Goal: Check status: Check status

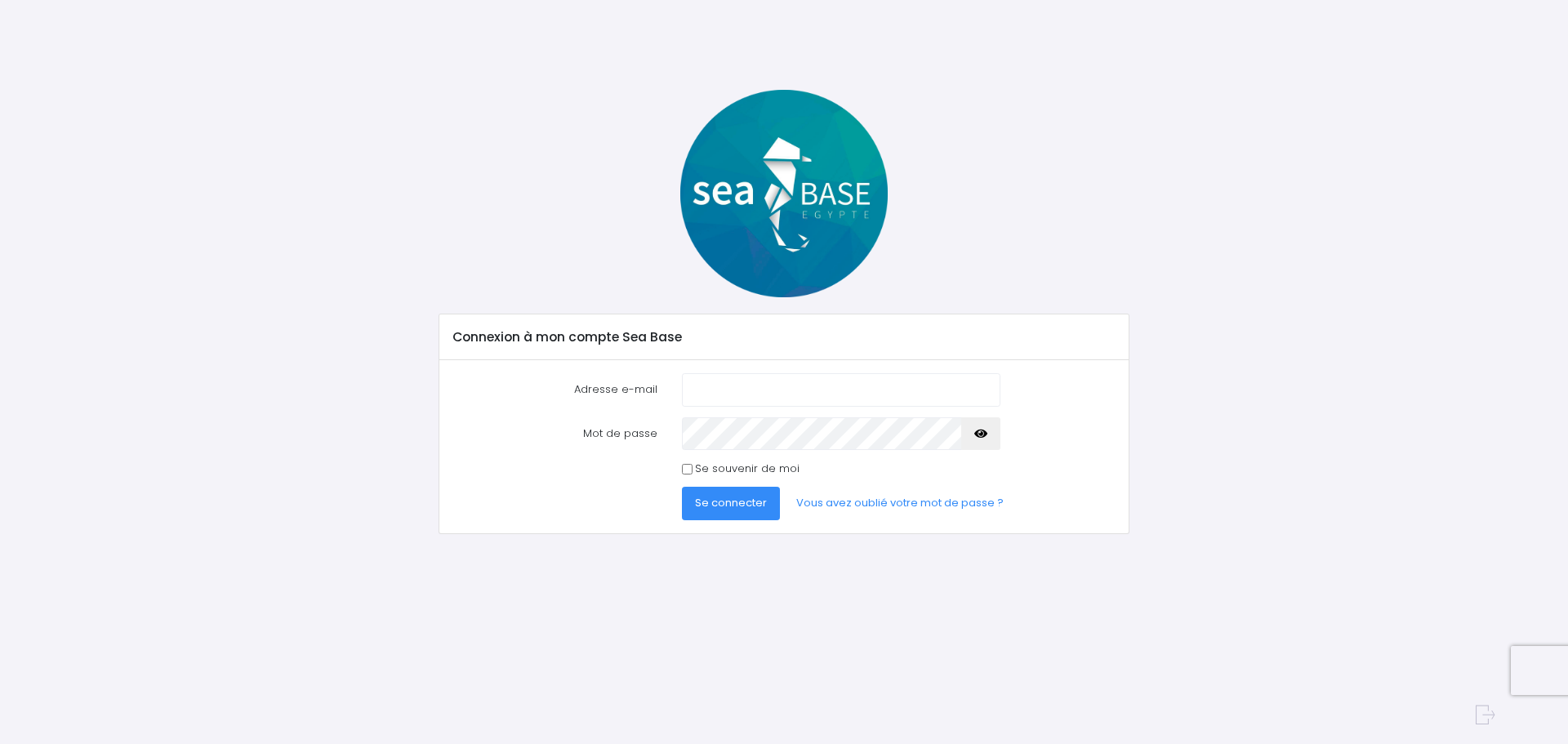
type input "[EMAIL_ADDRESS][DOMAIN_NAME]"
drag, startPoint x: 685, startPoint y: 468, endPoint x: 712, endPoint y: 497, distance: 39.6
click at [686, 468] on input "Se souvenir de moi" at bounding box center [687, 469] width 10 height 10
checkbox input "true"
click at [716, 502] on span "Se connecter" at bounding box center [731, 503] width 72 height 16
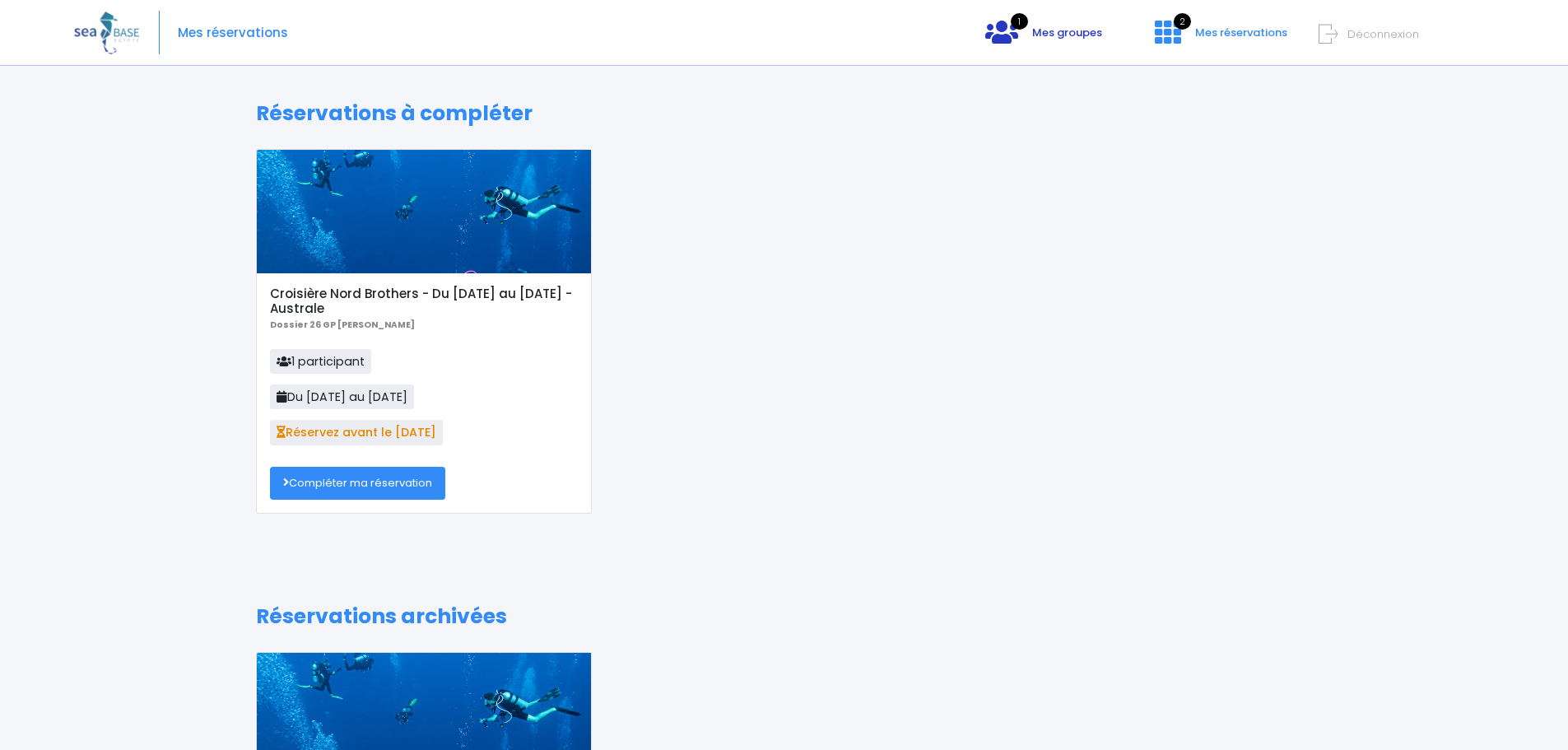
click at [1018, 45] on icon at bounding box center [1001, 32] width 33 height 26
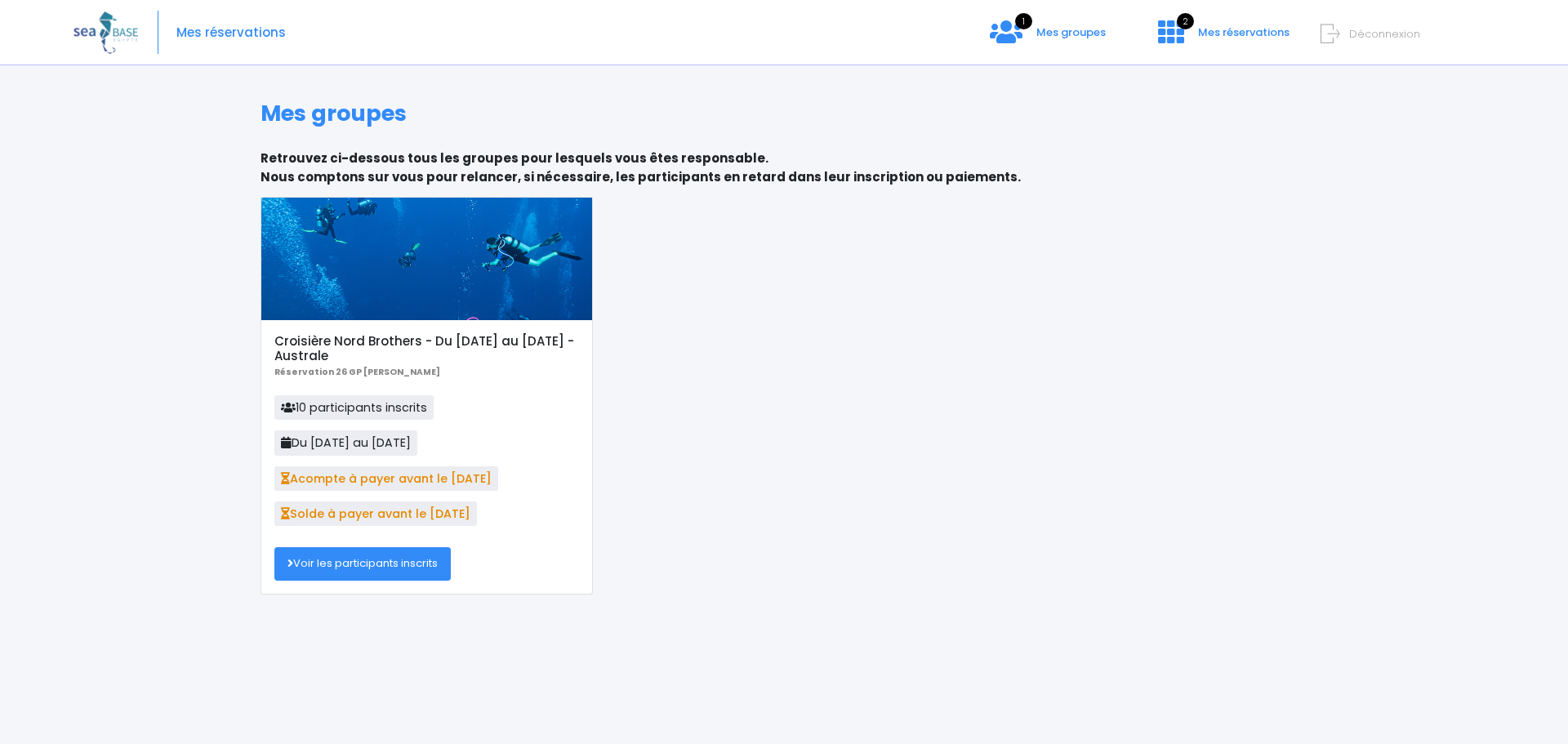
click at [355, 576] on link "Voir les participants inscrits" at bounding box center [362, 563] width 176 height 33
